Goal: Check status: Check status

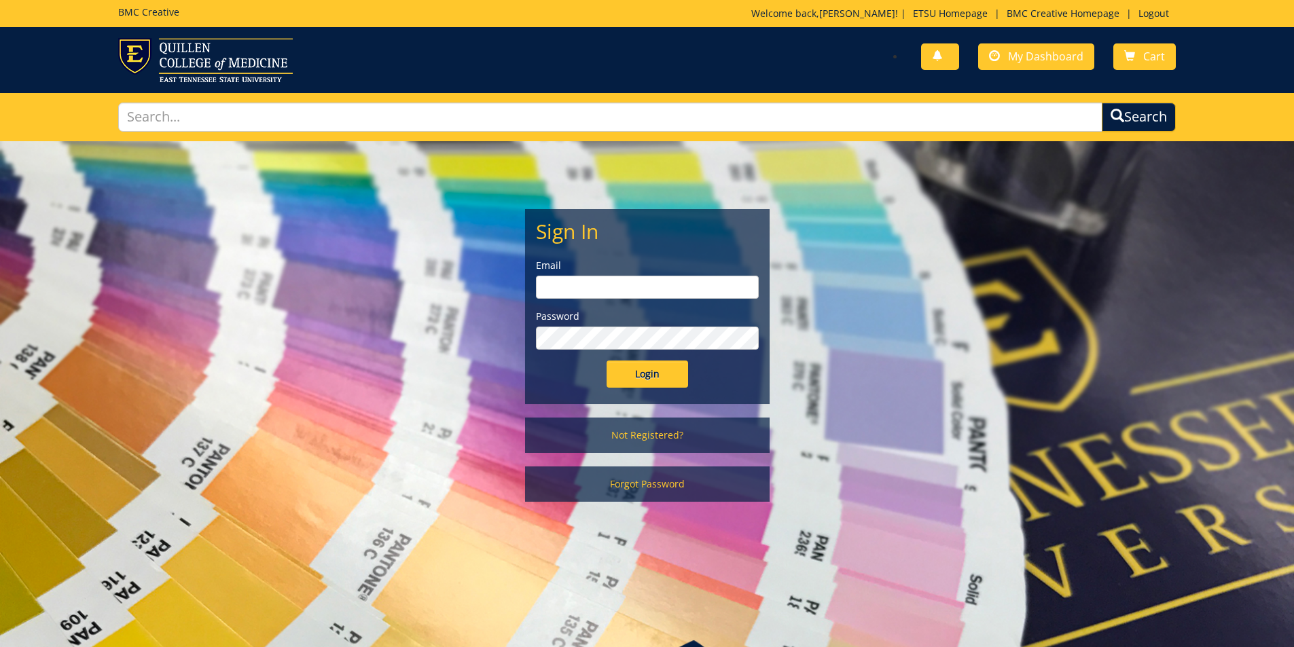
type input "[PERSON_NAME][EMAIL_ADDRESS][DOMAIN_NAME]"
click at [658, 370] on input "Login" at bounding box center [648, 374] width 82 height 27
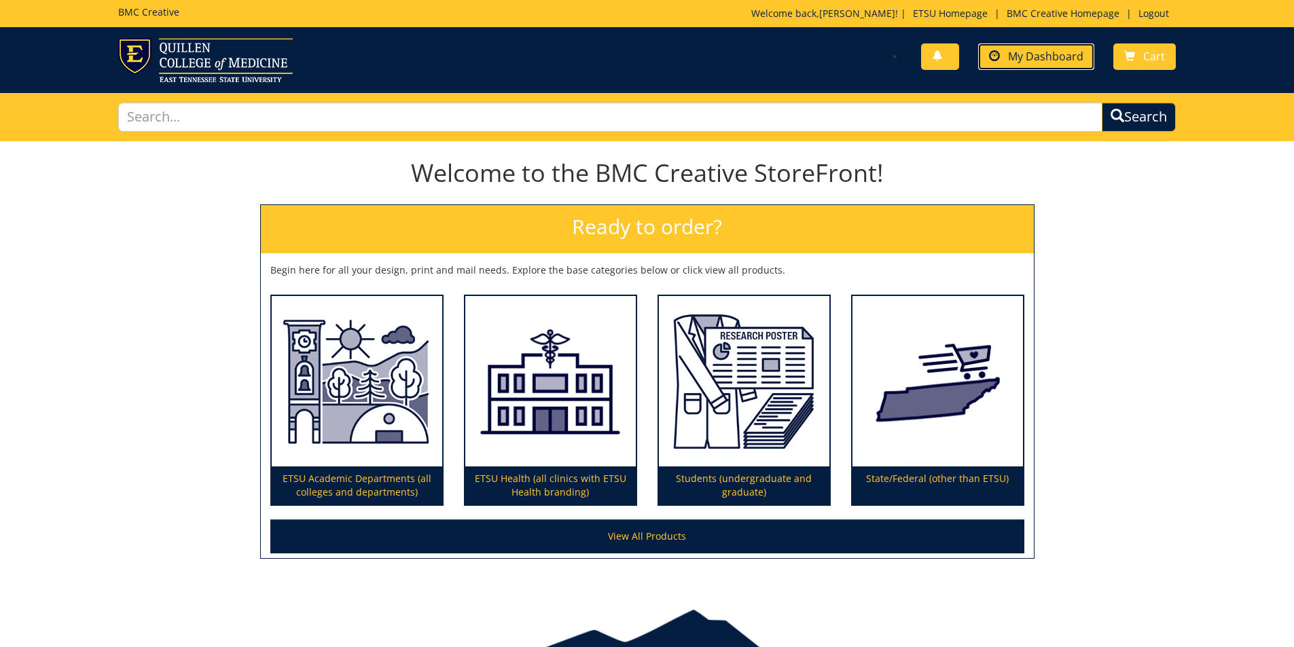
click at [1058, 50] on span "My Dashboard" at bounding box center [1045, 56] width 75 height 15
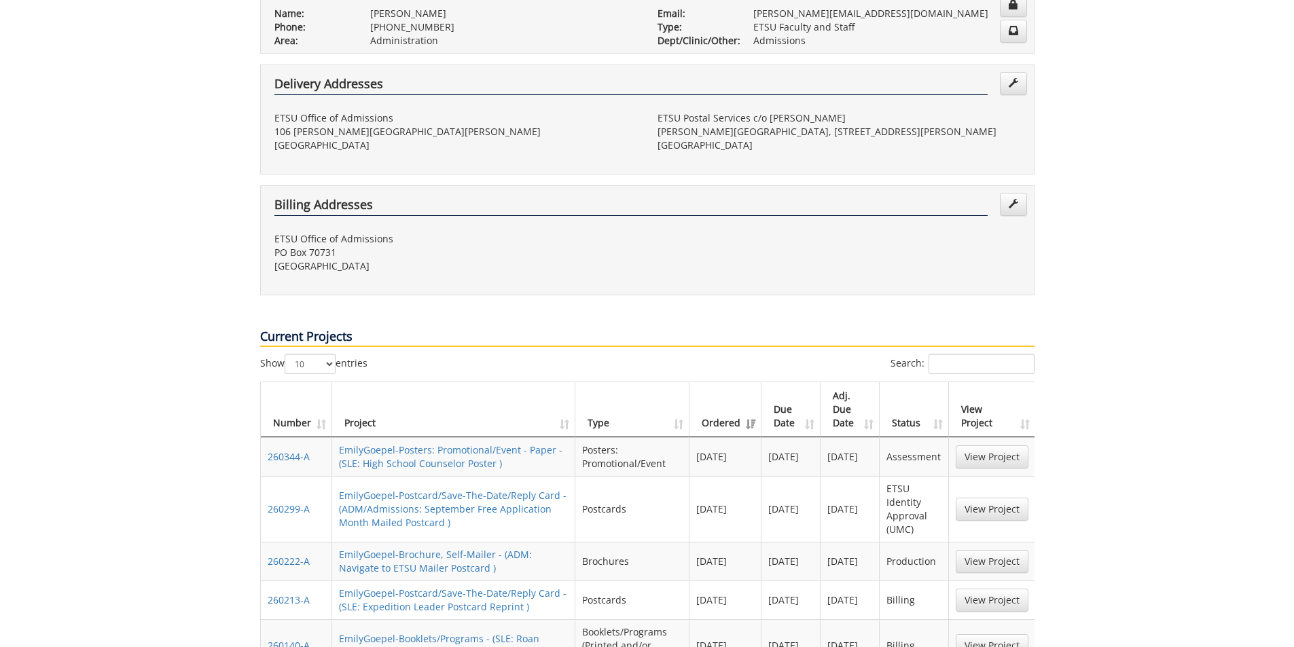
scroll to position [408, 0]
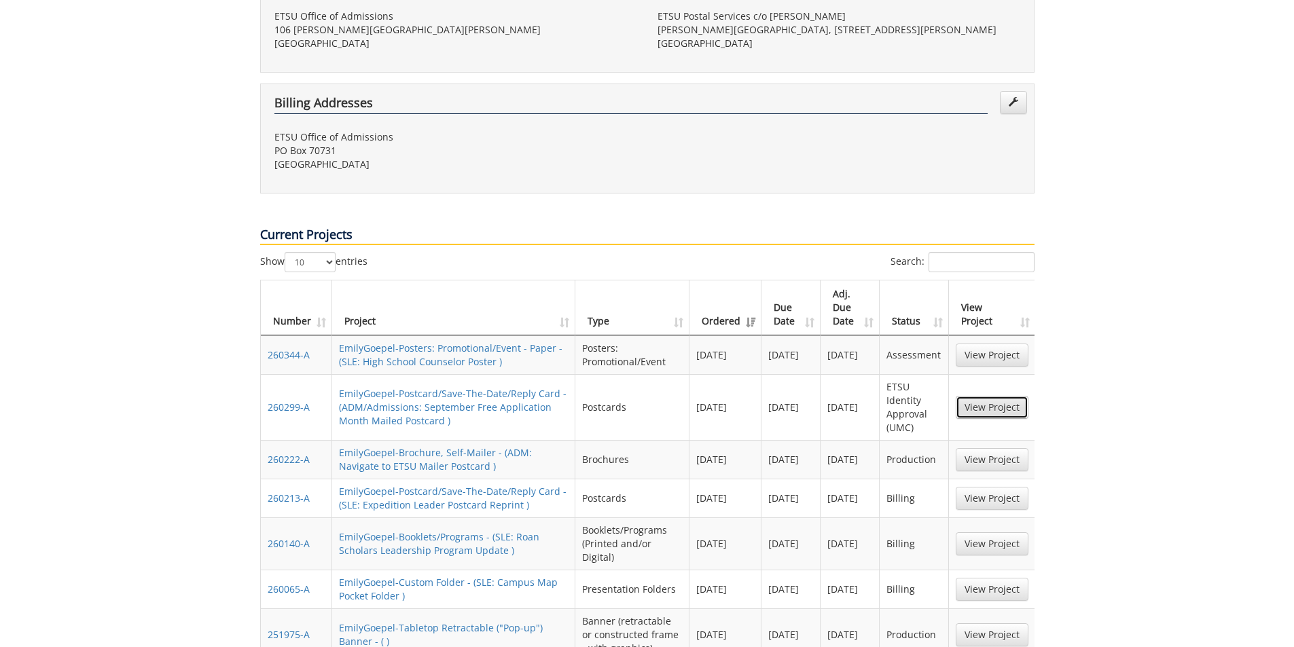
click at [973, 396] on link "View Project" at bounding box center [992, 407] width 73 height 23
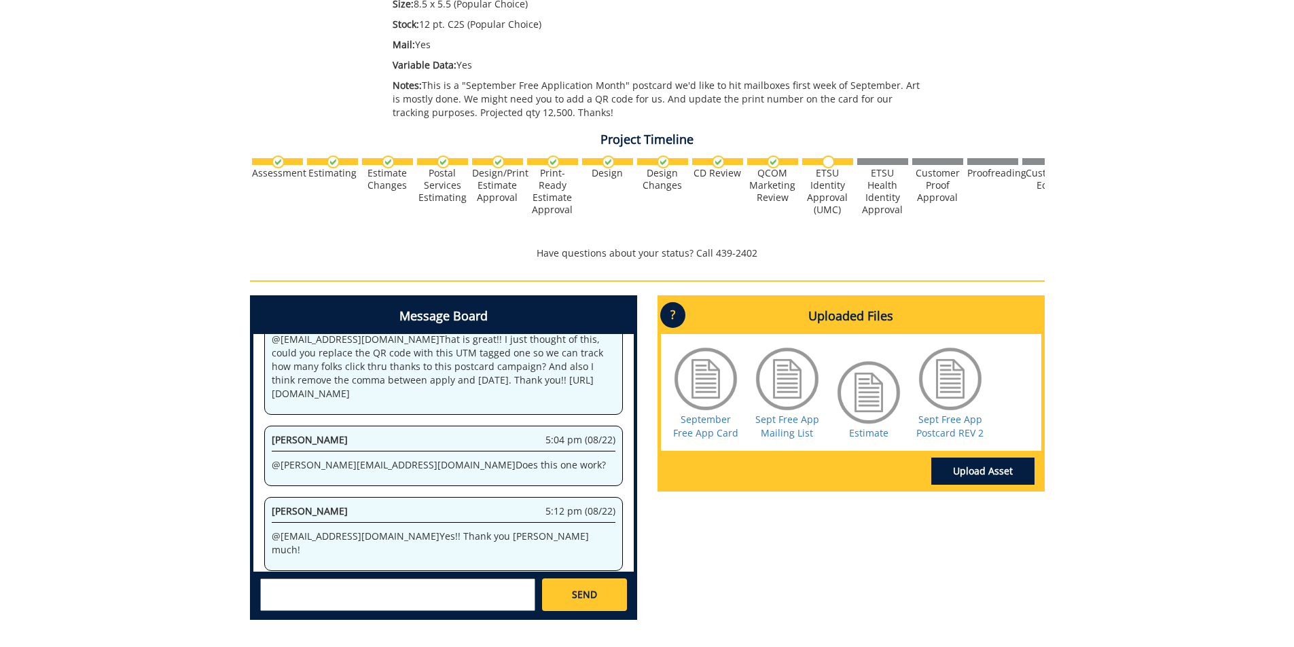
scroll to position [476, 0]
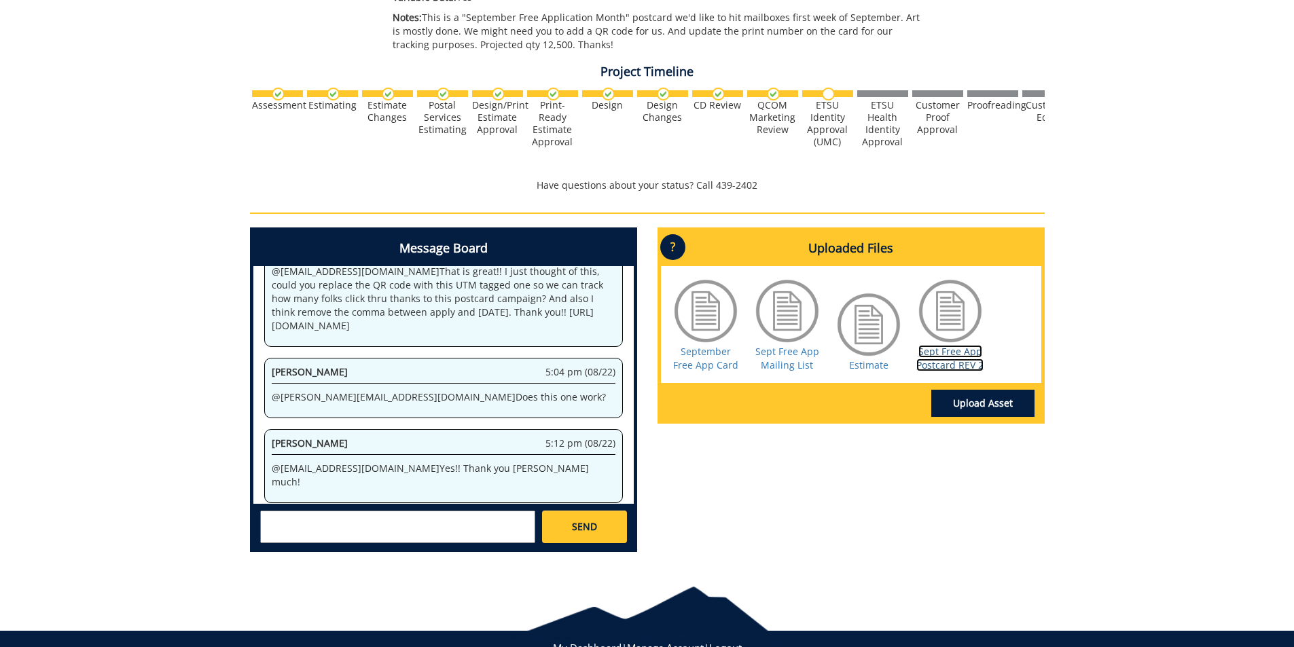
click at [950, 359] on link "Sept Free App Postcard REV 2" at bounding box center [950, 358] width 67 height 26
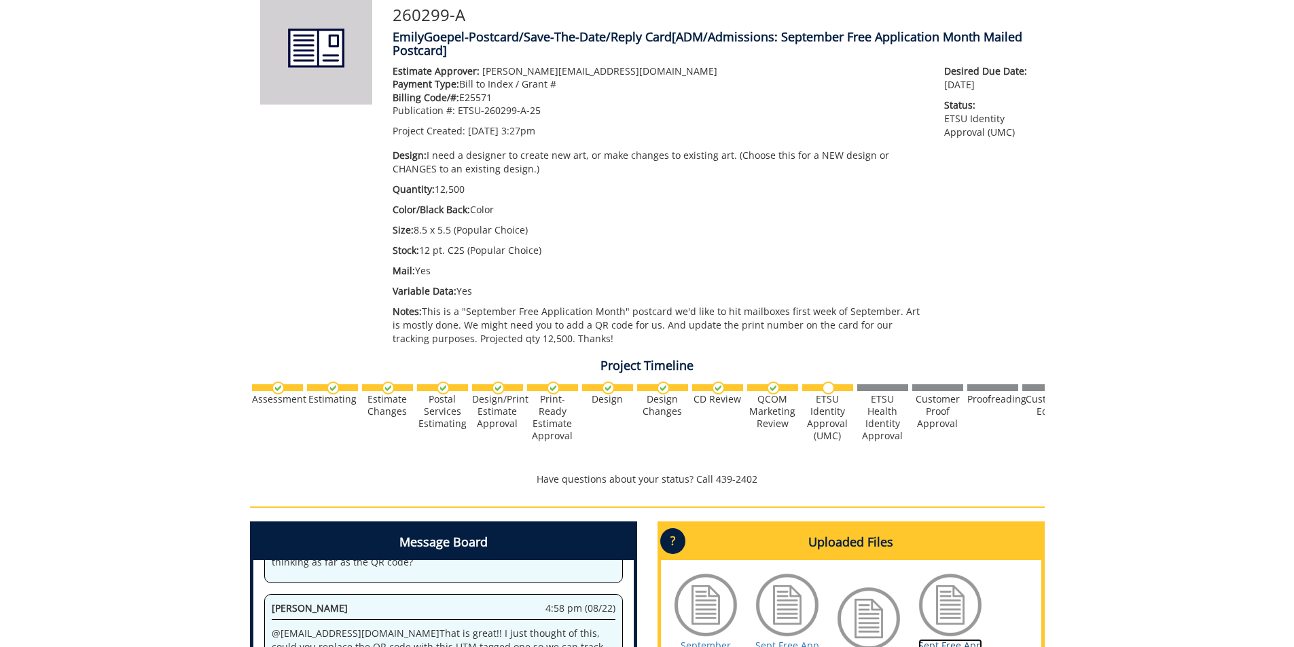
scroll to position [136, 0]
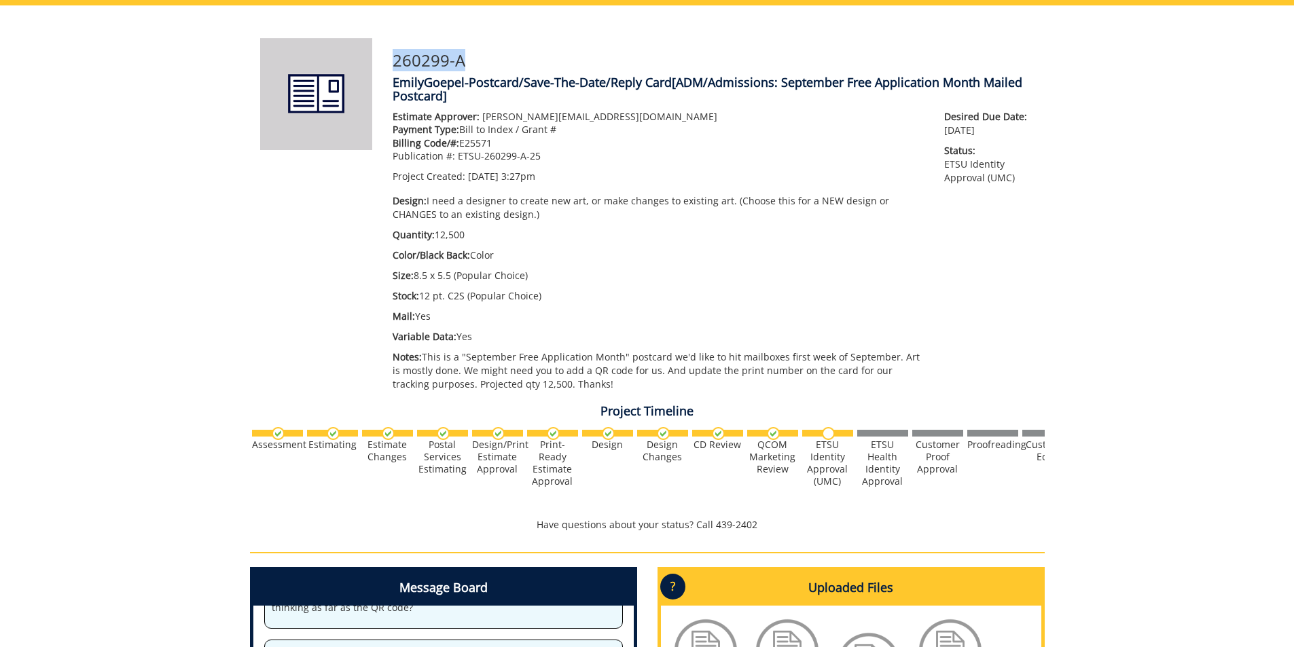
drag, startPoint x: 479, startPoint y: 58, endPoint x: 396, endPoint y: 66, distance: 83.3
click at [396, 66] on h3 "260299-A" at bounding box center [714, 61] width 642 height 18
drag, startPoint x: 455, startPoint y: 91, endPoint x: 389, endPoint y: 60, distance: 73.3
click at [389, 60] on div "260299-A EmilyGoepel-Postcard/Save-The-Date/Reply Card [ADM/Admissions: Septemb…" at bounding box center [713, 218] width 662 height 361
copy div "260299-A EmilyGoepel-Postcard/Save-The-Date/Reply Card [ADM/Admissions: Septemb…"
